Goal: Transaction & Acquisition: Purchase product/service

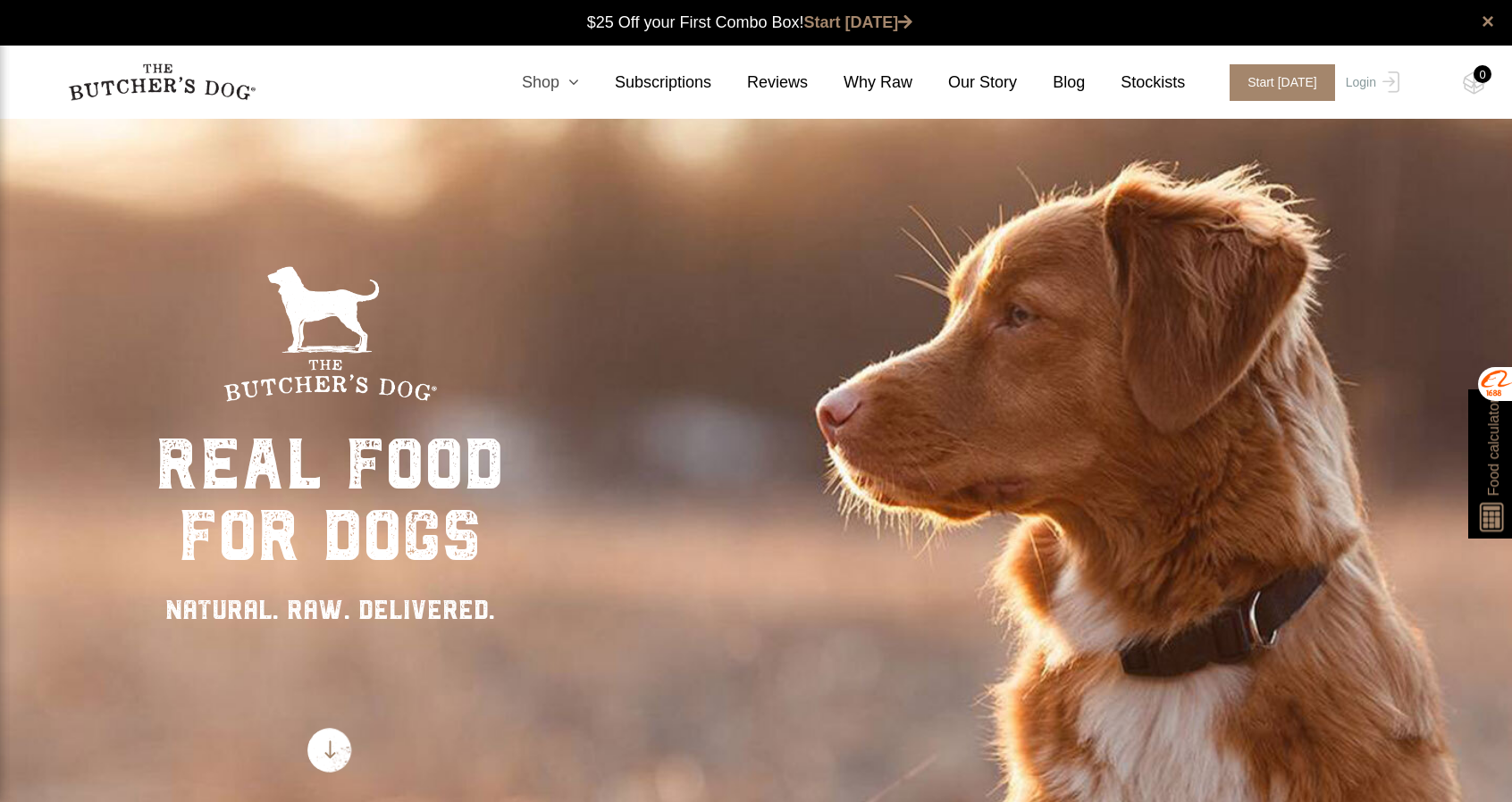
click at [579, 79] on icon at bounding box center [568, 82] width 19 height 16
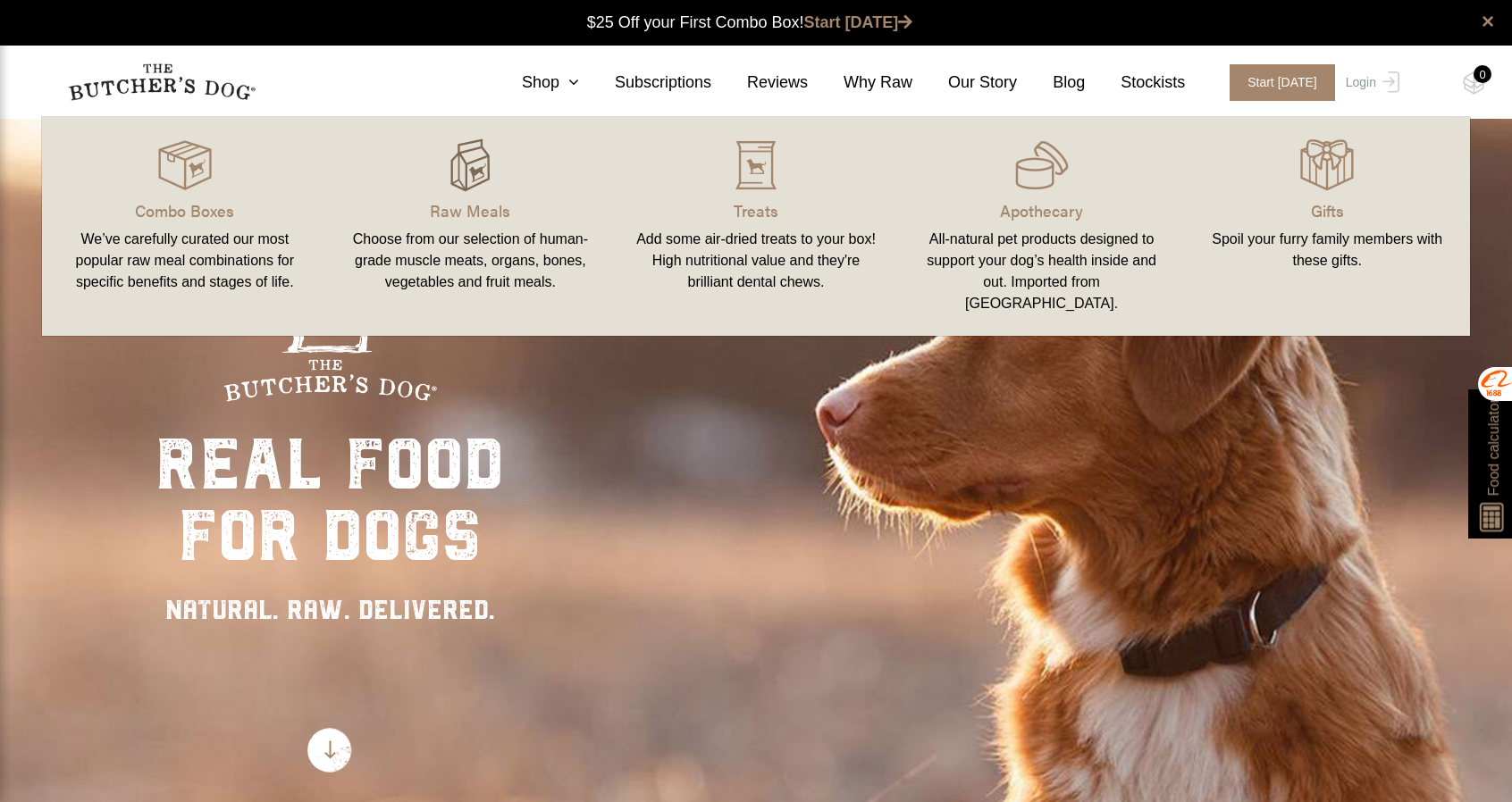
click at [457, 169] on img at bounding box center [470, 165] width 53 height 53
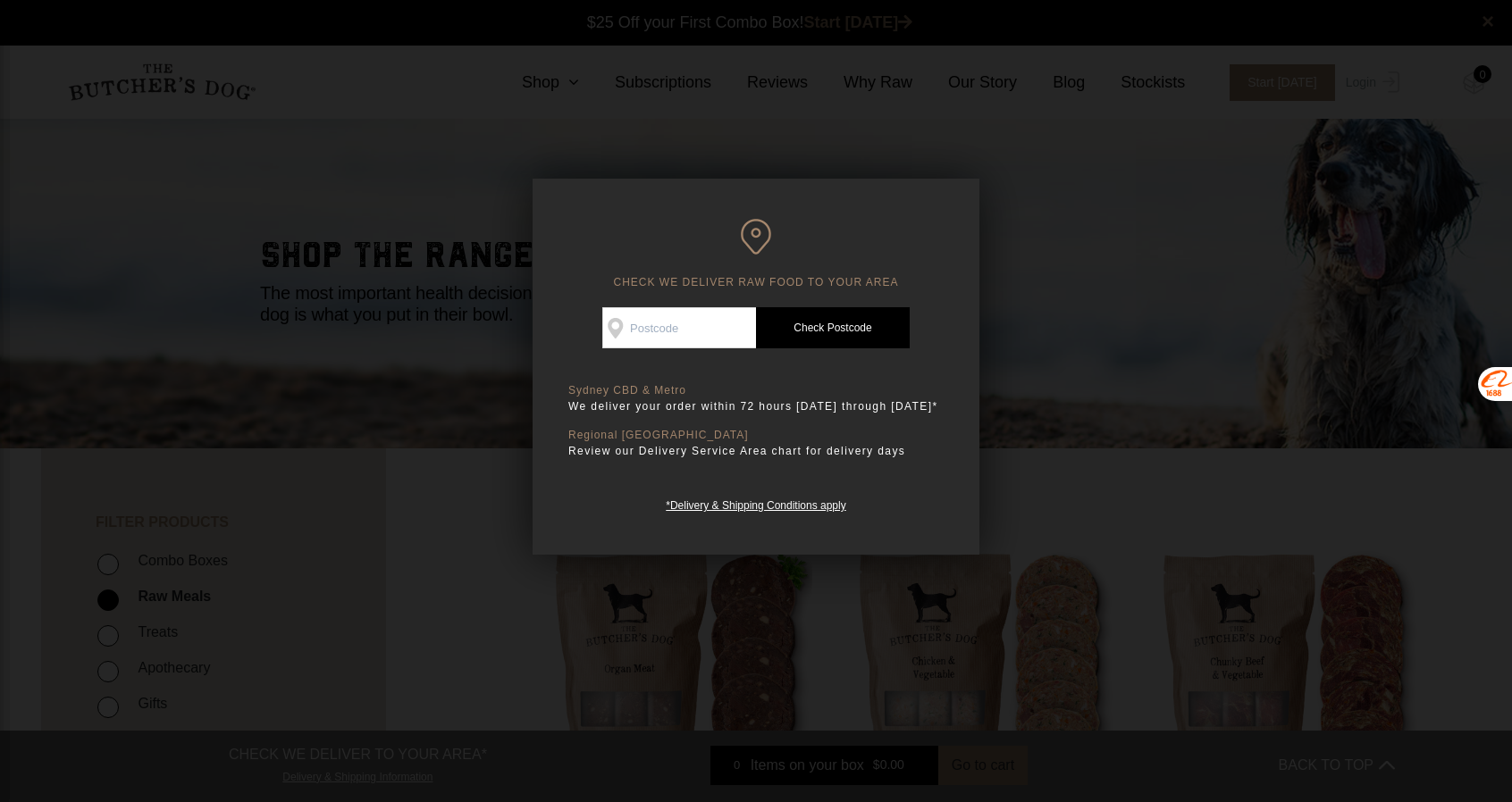
click at [707, 335] on input "Check Availability At" at bounding box center [679, 328] width 154 height 41
type input "2121"
click at [849, 330] on link "Check Postcode" at bounding box center [832, 328] width 154 height 41
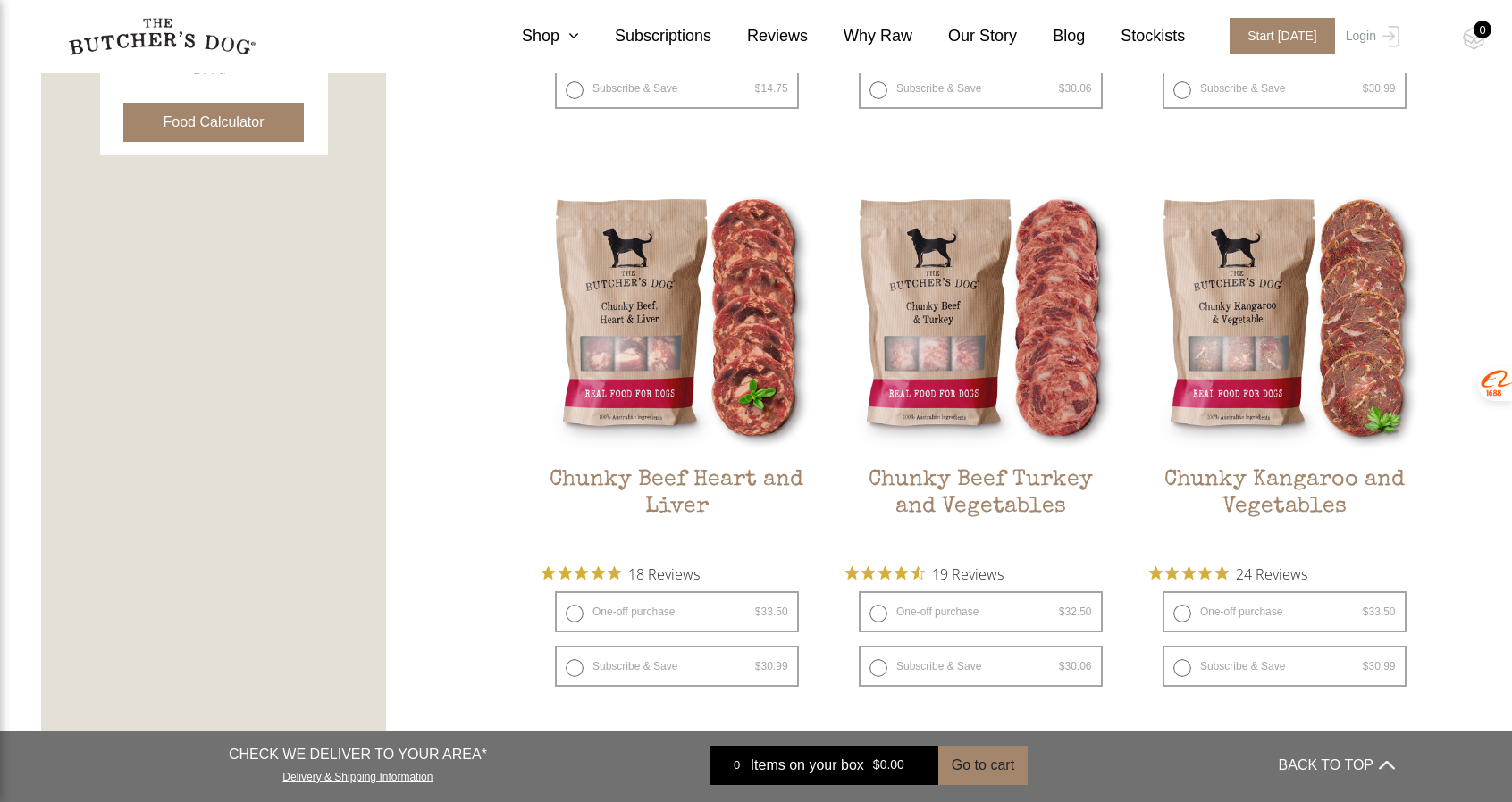
scroll to position [982, 0]
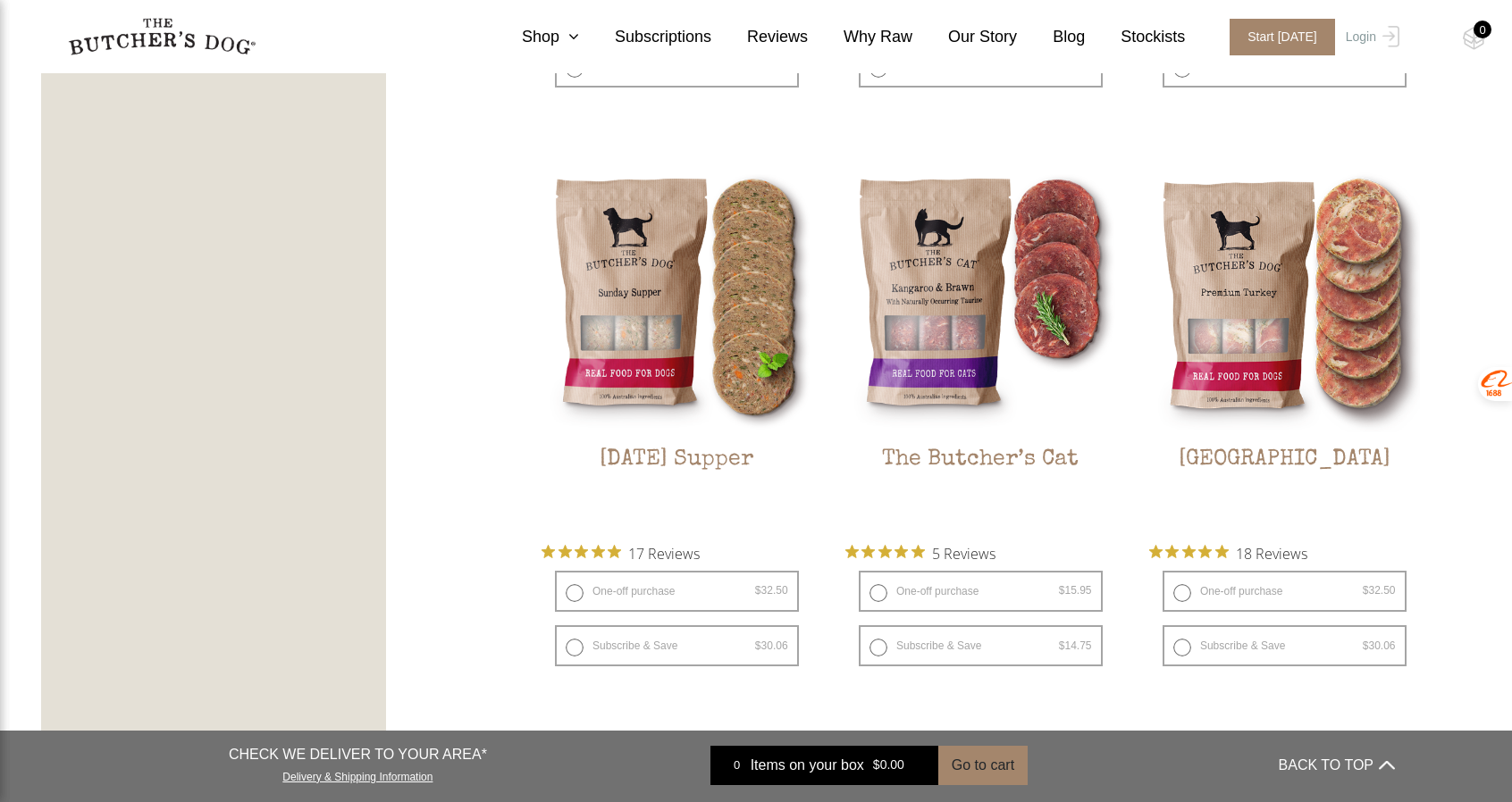
scroll to position [2502, 0]
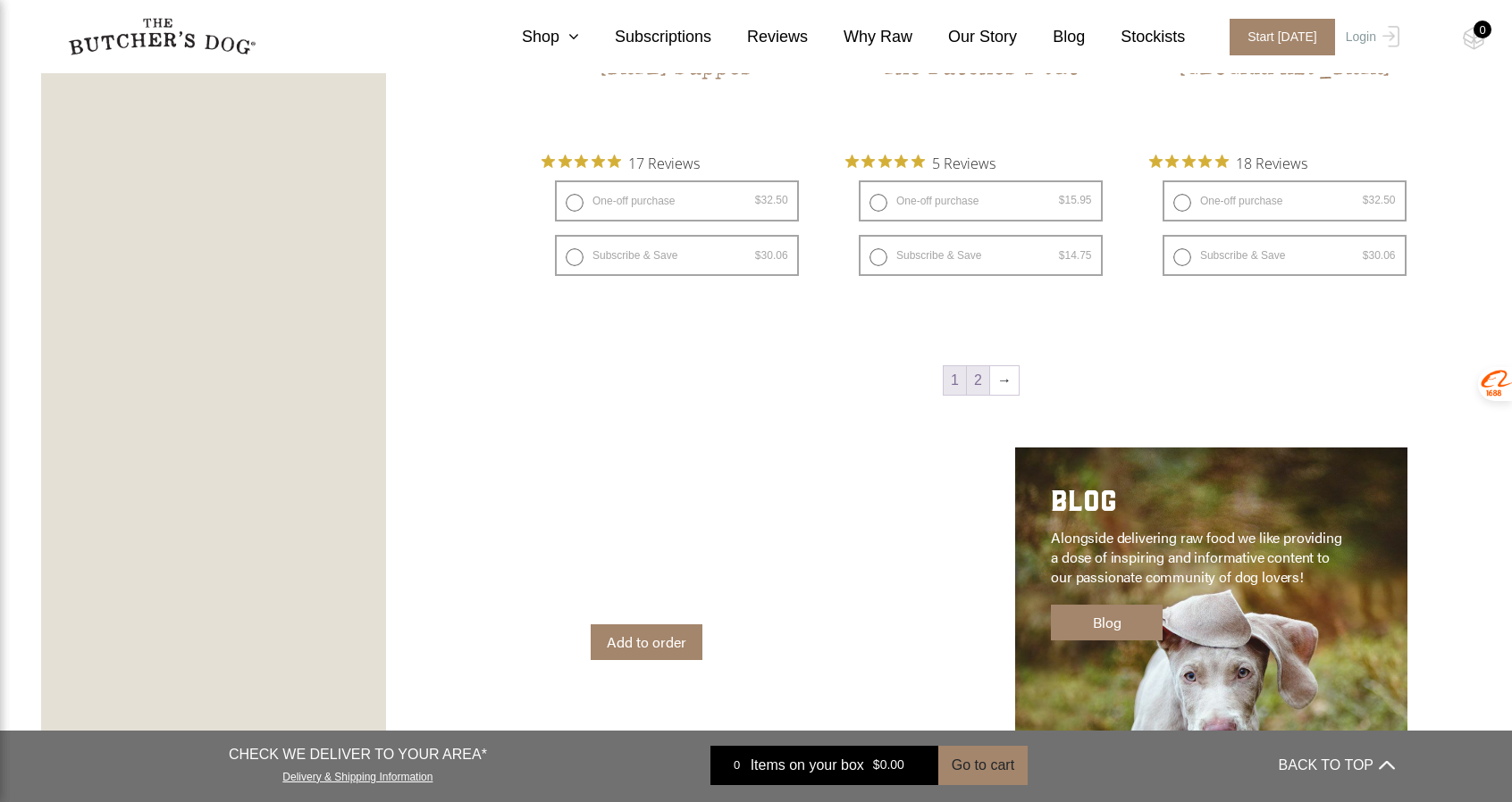
click at [981, 376] on link "2" at bounding box center [978, 380] width 22 height 29
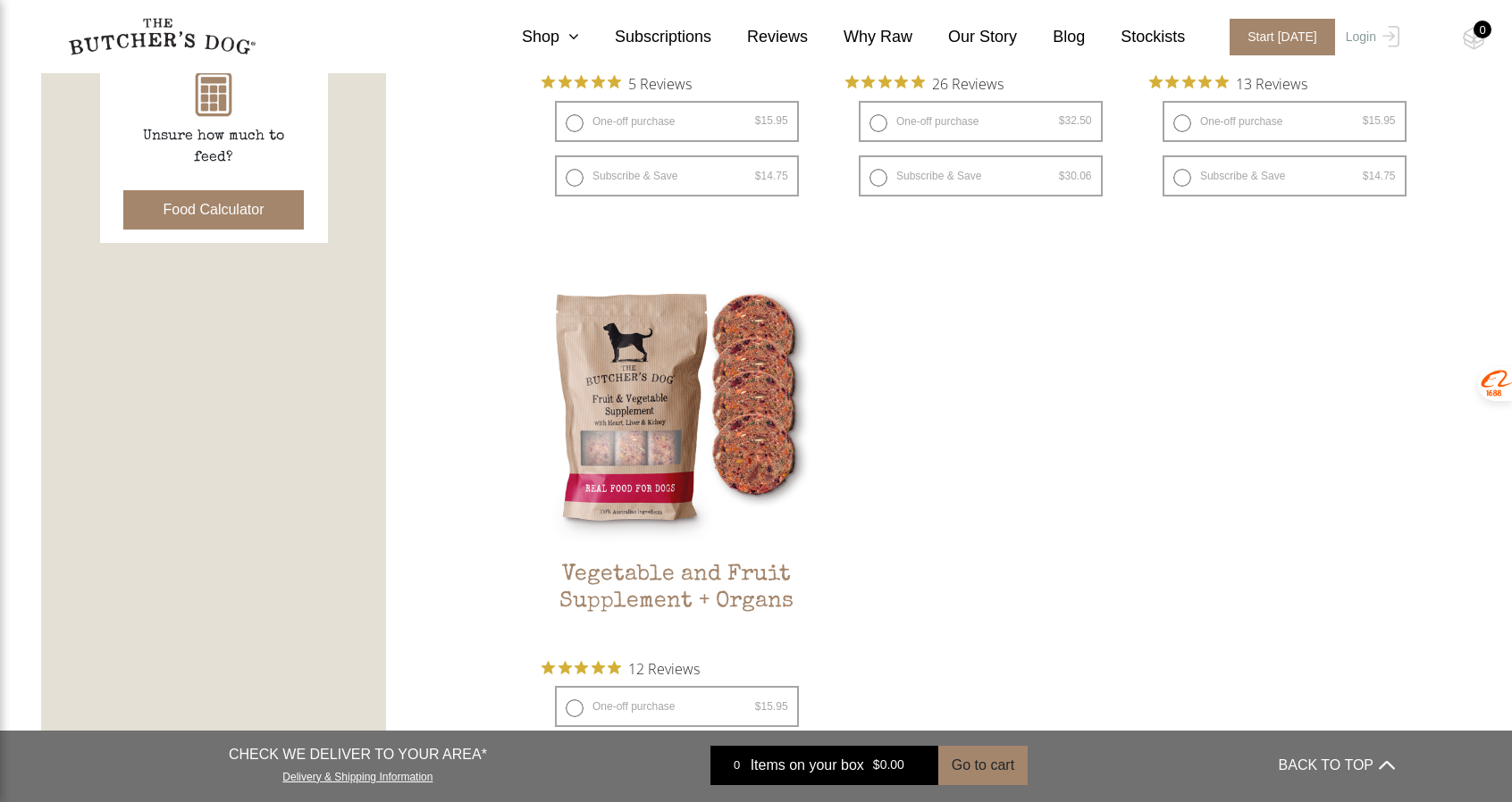
scroll to position [851, 0]
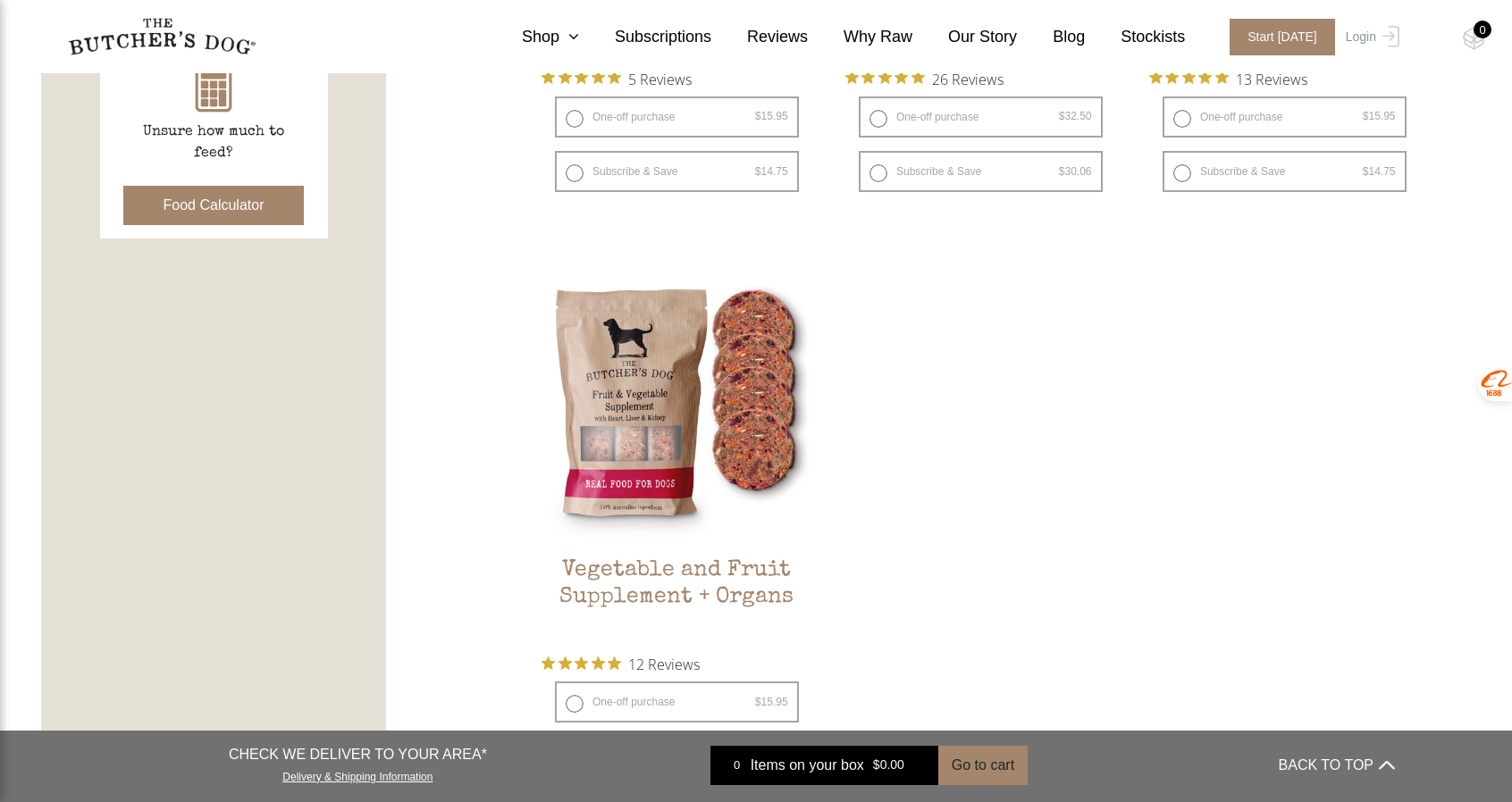
click at [1271, 557] on ul "Turkey & Vegetable Balls $ 15.95 — or subscribe and save 7.5% 5 Reviews One-off…" at bounding box center [981, 273] width 879 height 1171
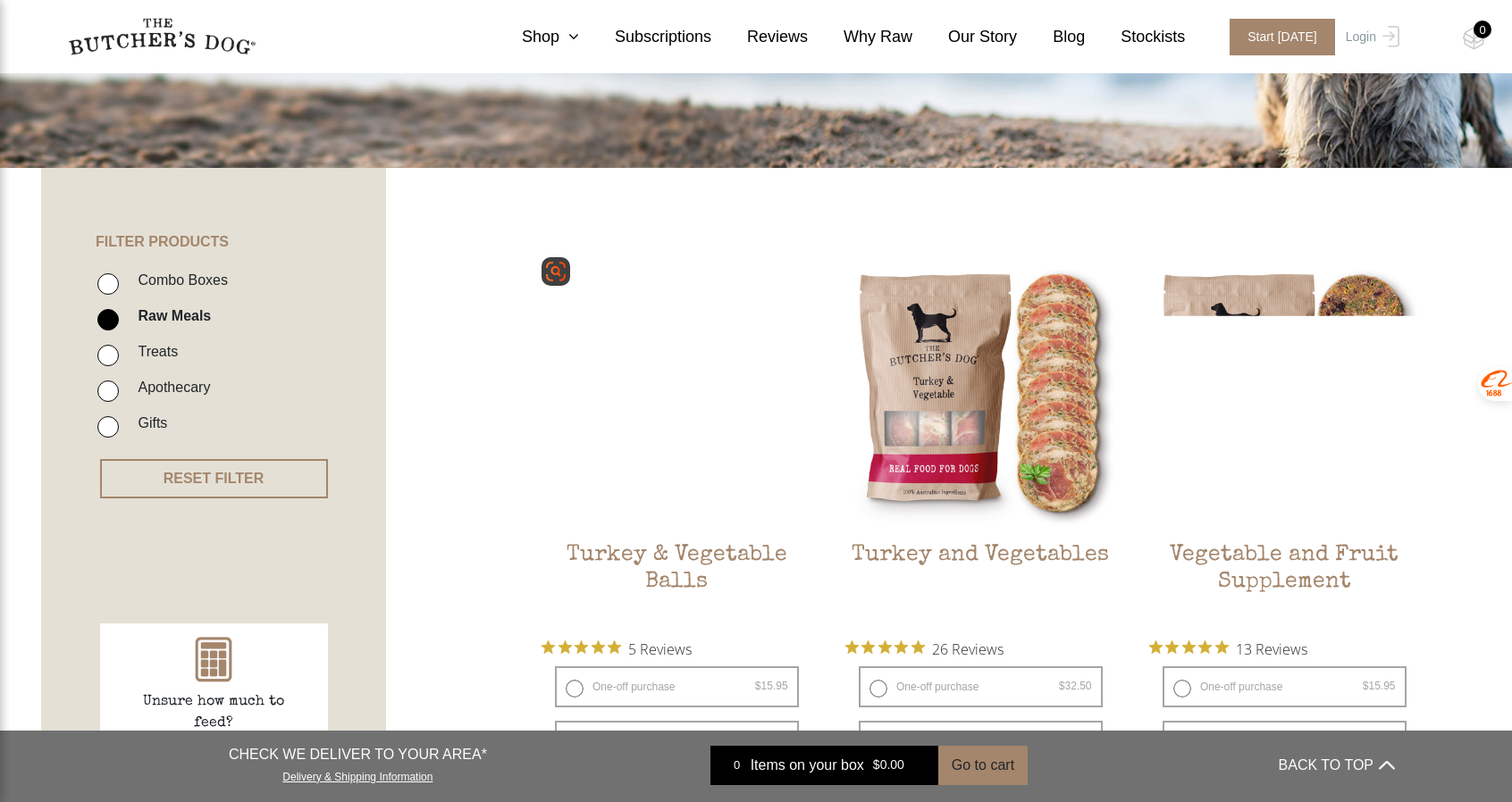
scroll to position [0, 0]
